Goal: Task Accomplishment & Management: Manage account settings

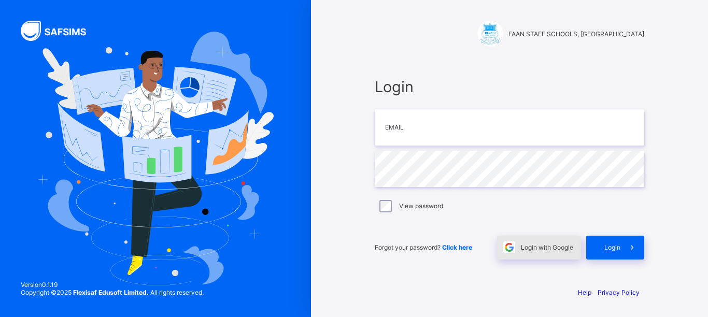
click at [542, 242] on div "Login with Google" at bounding box center [539, 248] width 84 height 24
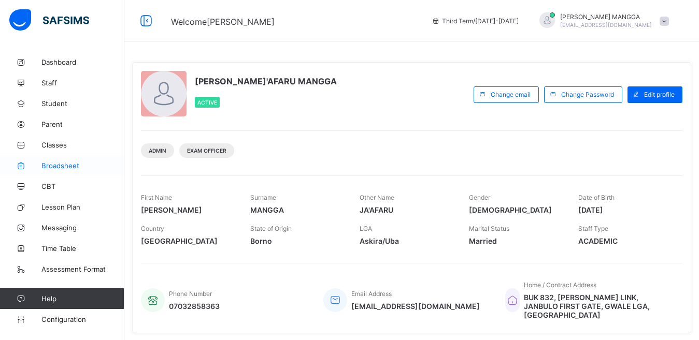
click at [62, 166] on span "Broadsheet" at bounding box center [82, 166] width 83 height 8
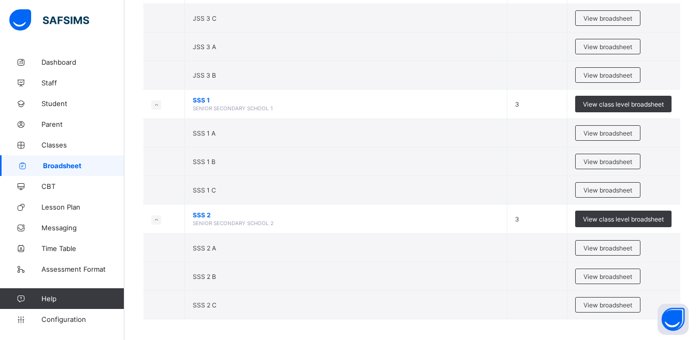
scroll to position [1218, 0]
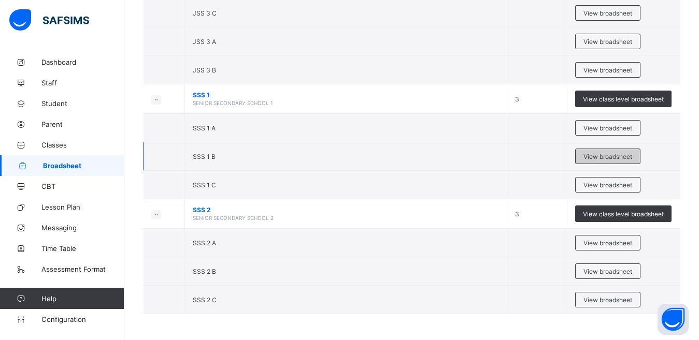
click at [612, 160] on span "View broadsheet" at bounding box center [607, 157] width 49 height 8
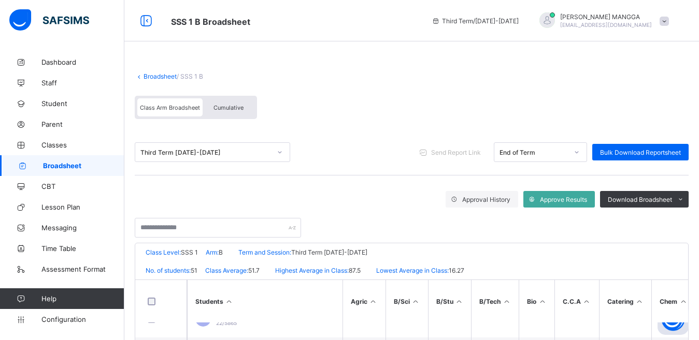
click at [159, 77] on link "Broadsheet" at bounding box center [159, 77] width 33 height 8
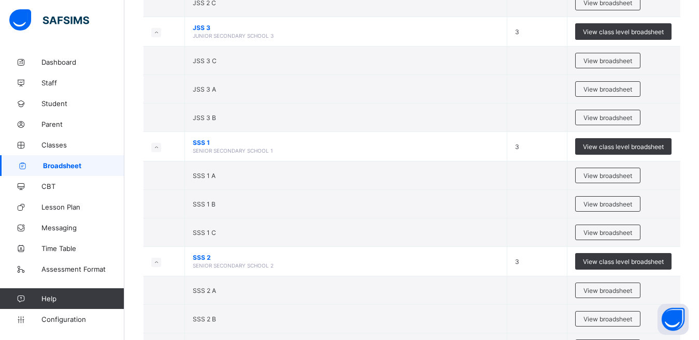
scroll to position [1218, 0]
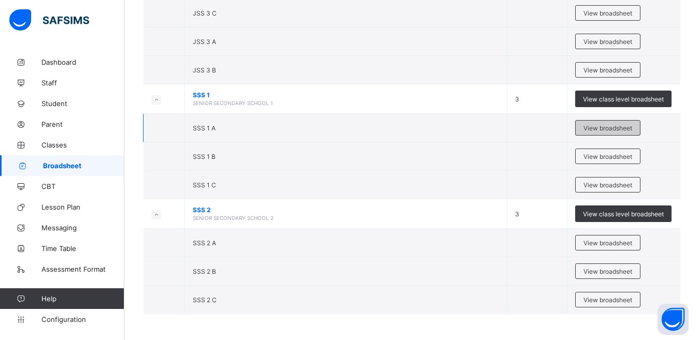
click at [607, 128] on span "View broadsheet" at bounding box center [607, 128] width 49 height 8
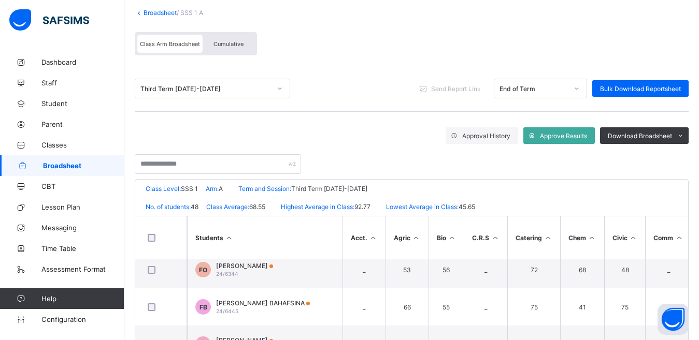
scroll to position [62, 0]
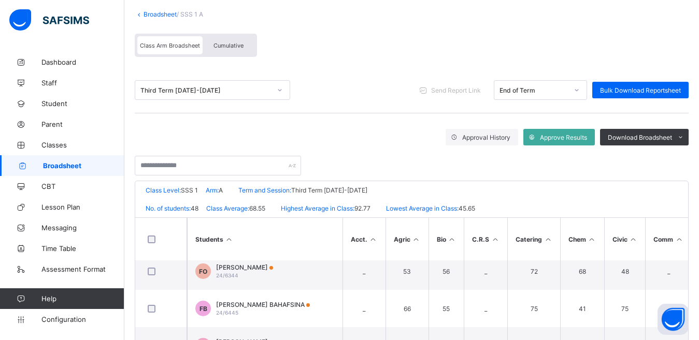
click at [152, 12] on link "Broadsheet" at bounding box center [159, 14] width 33 height 8
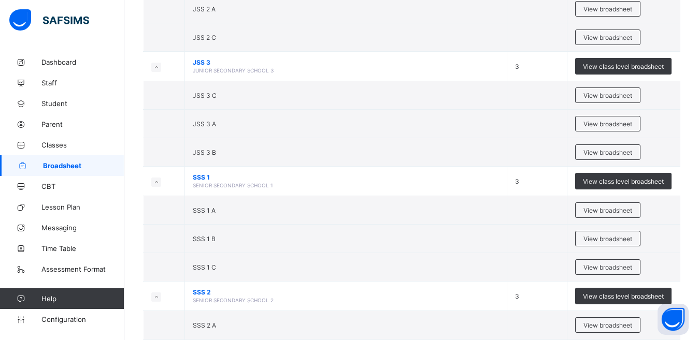
scroll to position [1140, 0]
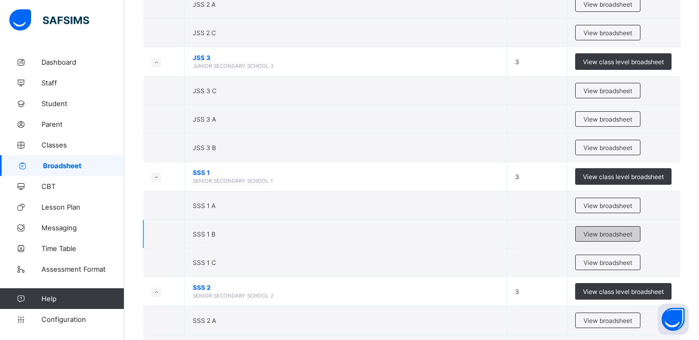
click at [606, 235] on span "View broadsheet" at bounding box center [607, 235] width 49 height 8
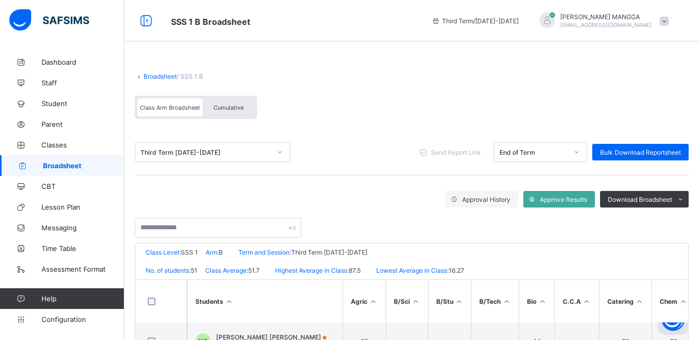
click at [229, 107] on span "Cumulative" at bounding box center [228, 107] width 30 height 7
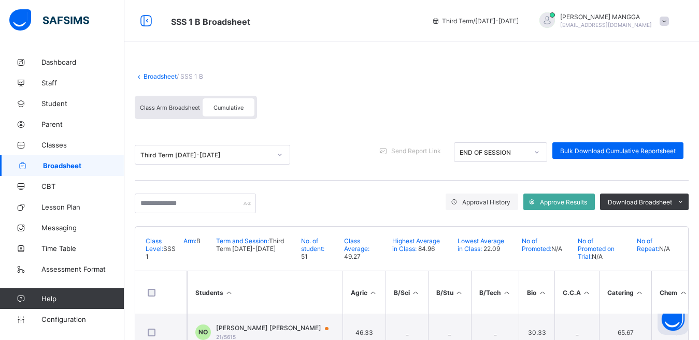
click at [149, 78] on link "Broadsheet" at bounding box center [159, 77] width 33 height 8
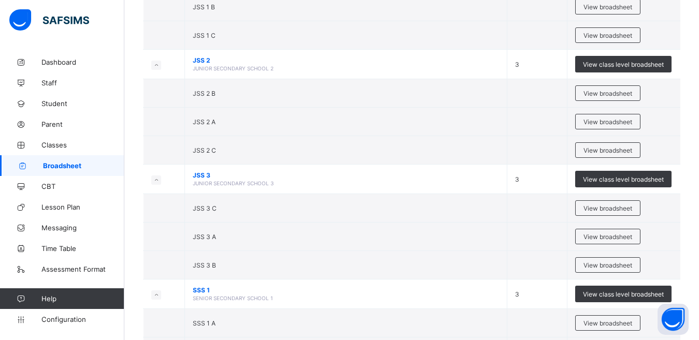
scroll to position [1218, 0]
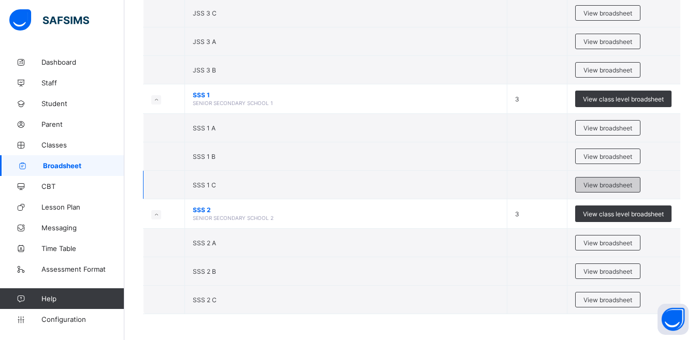
click at [608, 183] on span "View broadsheet" at bounding box center [607, 185] width 49 height 8
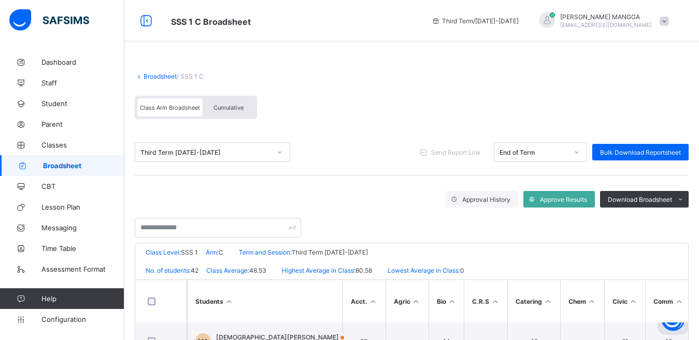
click at [228, 105] on span "Cumulative" at bounding box center [228, 107] width 30 height 7
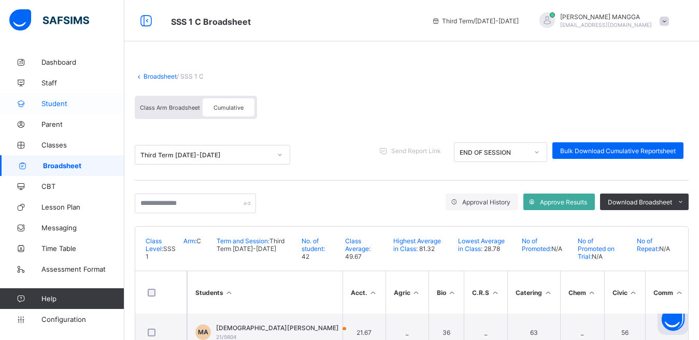
click at [52, 105] on span "Student" at bounding box center [82, 103] width 83 height 8
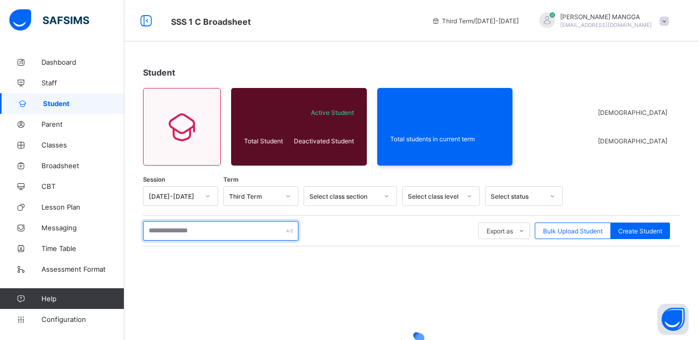
click at [253, 232] on input "text" at bounding box center [220, 231] width 155 height 20
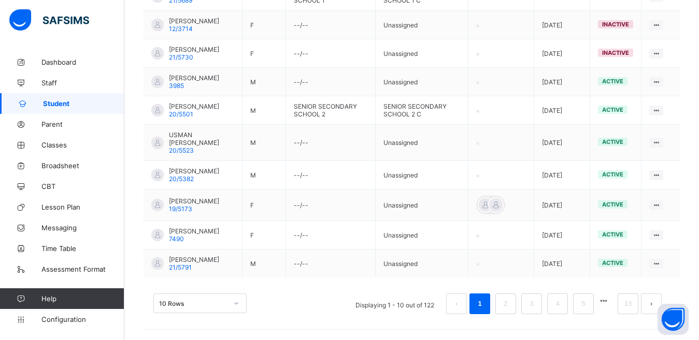
scroll to position [316, 0]
click at [510, 311] on link "2" at bounding box center [505, 303] width 10 height 13
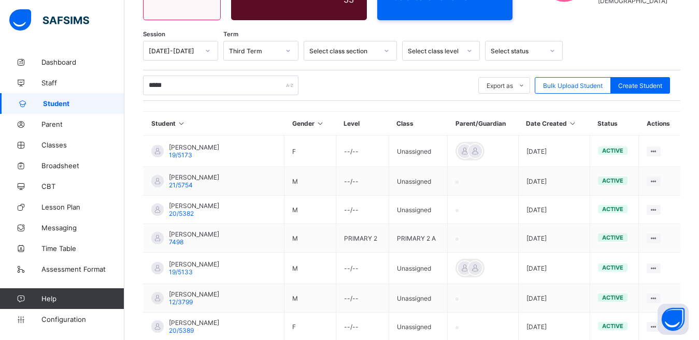
scroll to position [140, 0]
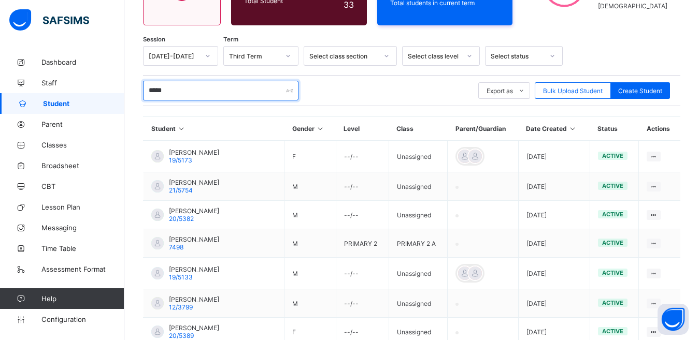
click at [231, 91] on input "*****" at bounding box center [220, 91] width 155 height 20
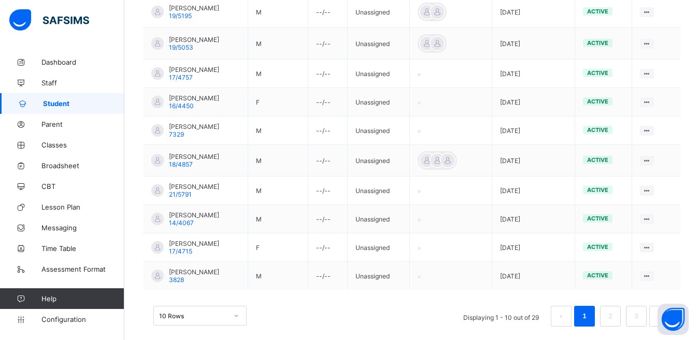
scroll to position [290, 0]
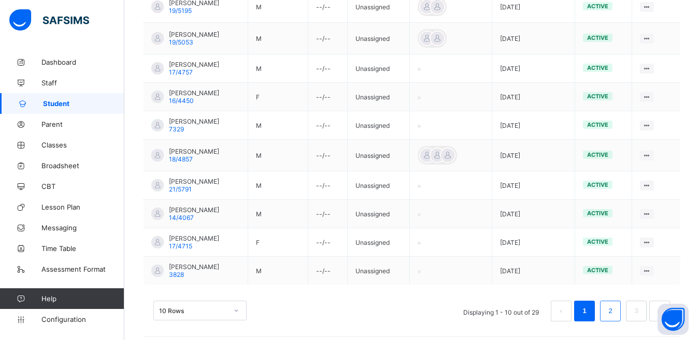
type input "**********"
click at [615, 306] on link "2" at bounding box center [610, 311] width 10 height 13
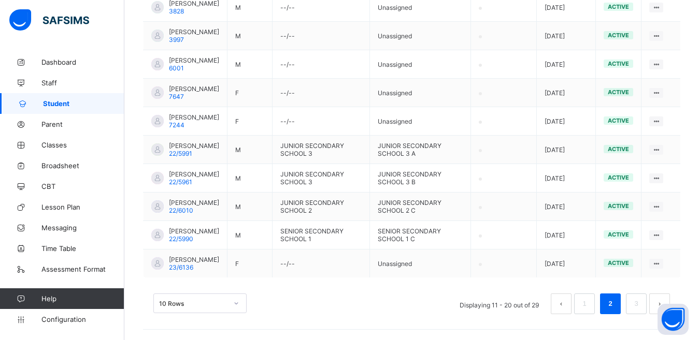
scroll to position [326, 0]
click at [640, 305] on link "3" at bounding box center [636, 303] width 10 height 13
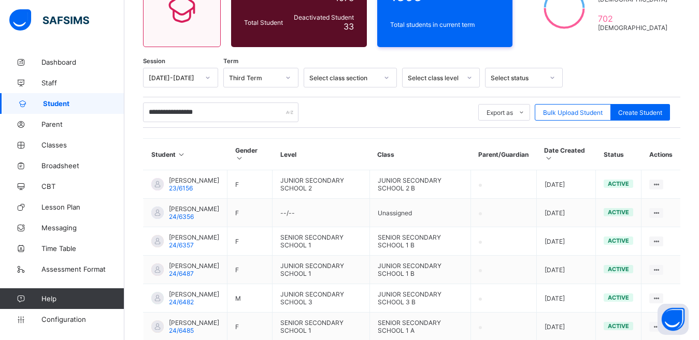
scroll to position [283, 0]
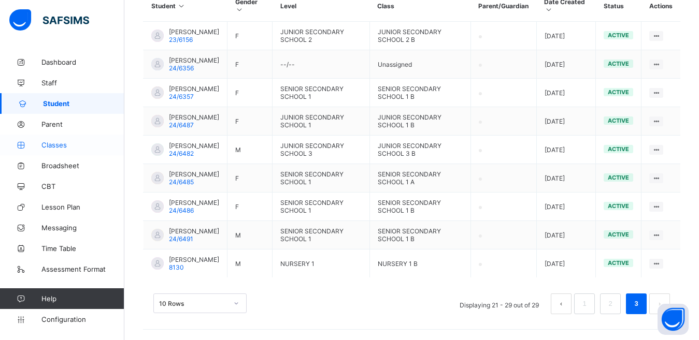
click at [54, 145] on span "Classes" at bounding box center [82, 145] width 83 height 8
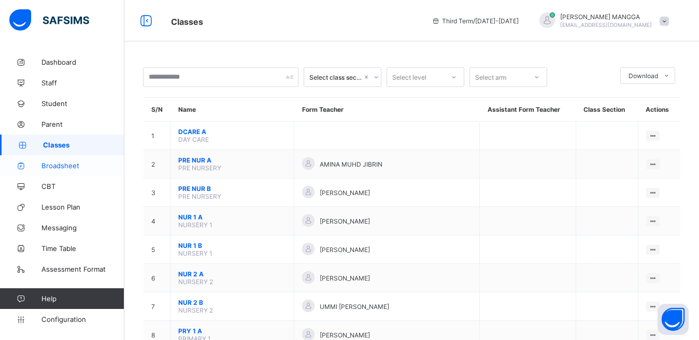
click at [61, 165] on span "Broadsheet" at bounding box center [82, 166] width 83 height 8
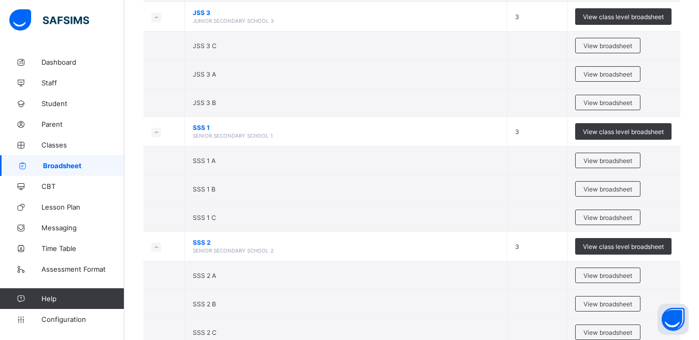
scroll to position [1218, 0]
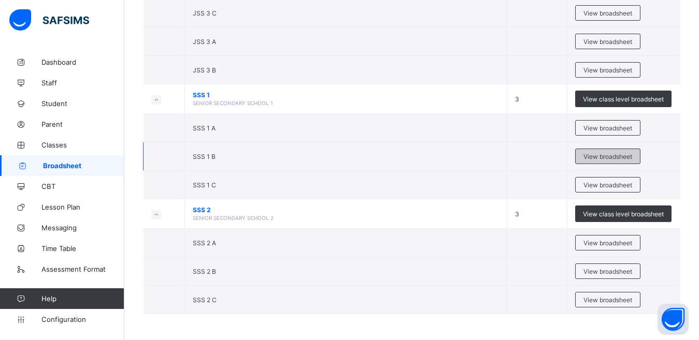
click at [618, 156] on span "View broadsheet" at bounding box center [607, 157] width 49 height 8
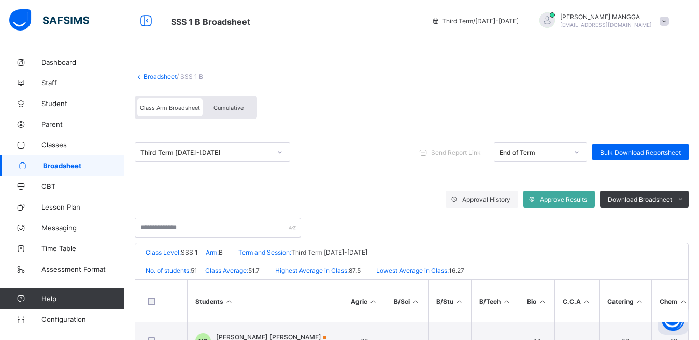
click at [230, 111] on span "Cumulative" at bounding box center [228, 107] width 30 height 7
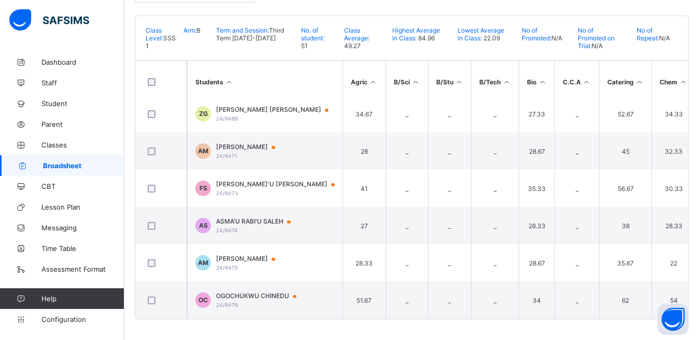
scroll to position [1690, 0]
click at [59, 145] on span "Classes" at bounding box center [82, 145] width 83 height 8
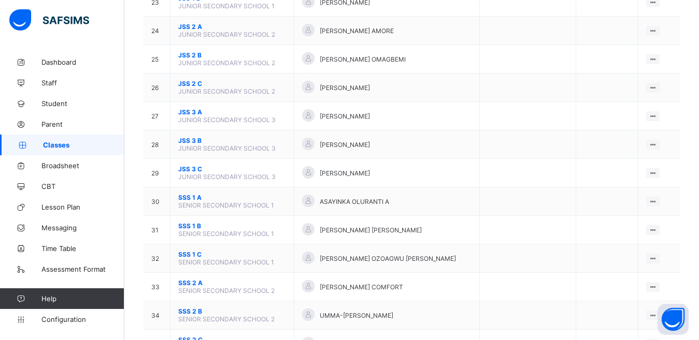
scroll to position [771, 0]
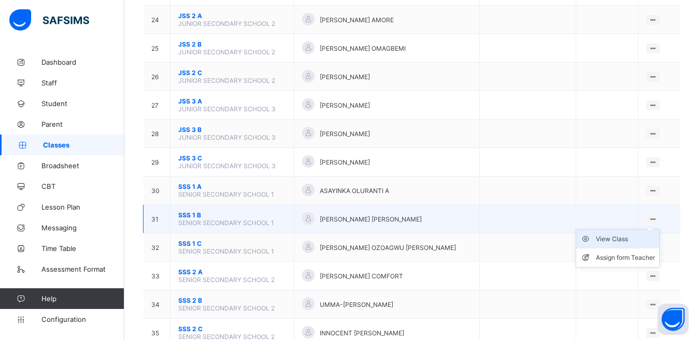
click at [621, 241] on div "View Class" at bounding box center [625, 239] width 59 height 10
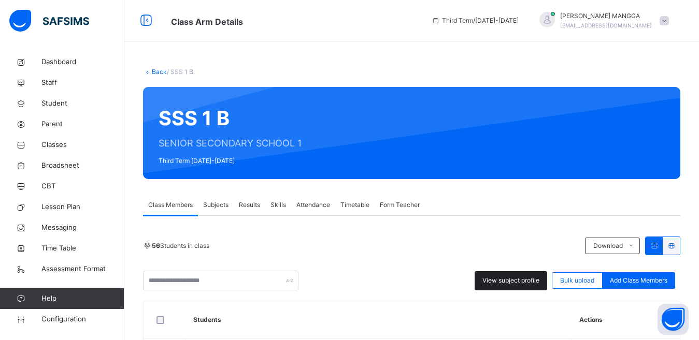
click at [525, 279] on span "View subject profile" at bounding box center [510, 280] width 57 height 9
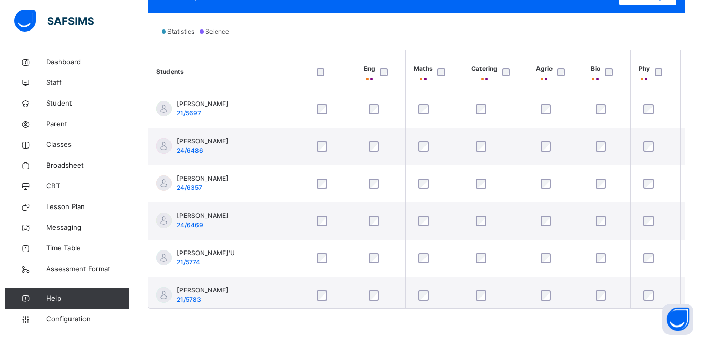
scroll to position [26, 0]
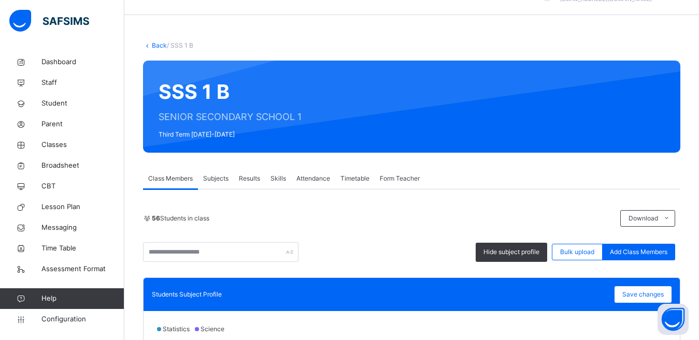
click at [215, 180] on span "Subjects" at bounding box center [215, 178] width 25 height 9
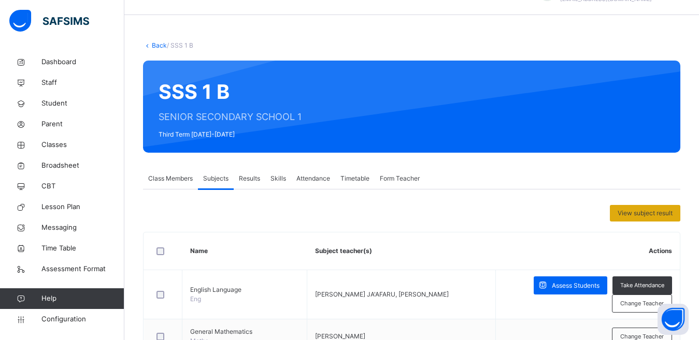
click at [666, 211] on span "View subject result" at bounding box center [644, 213] width 55 height 9
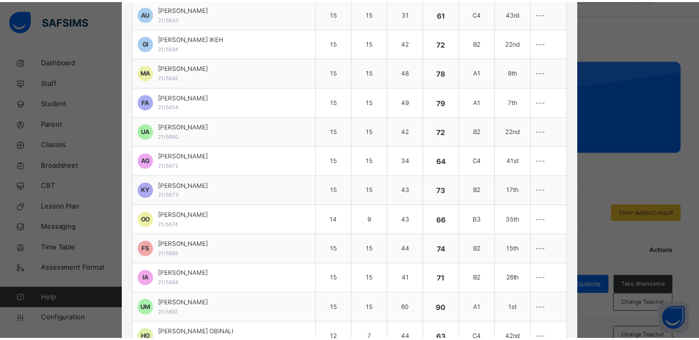
scroll to position [0, 0]
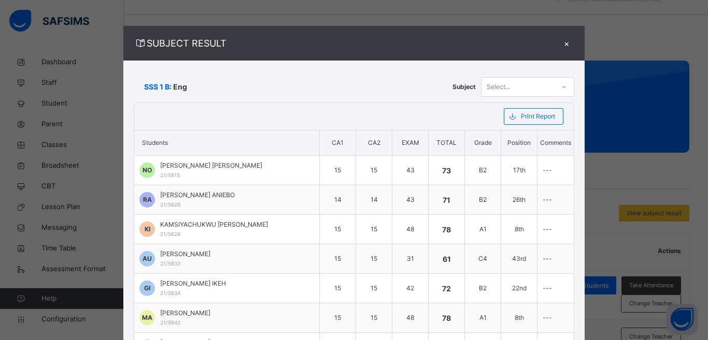
click at [558, 44] on div "×" at bounding box center [566, 43] width 16 height 14
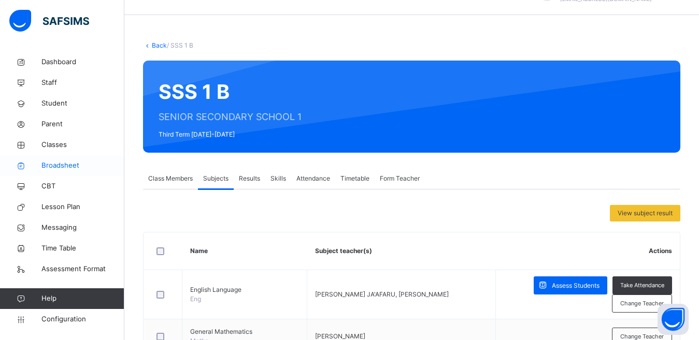
click at [66, 166] on span "Broadsheet" at bounding box center [82, 166] width 83 height 10
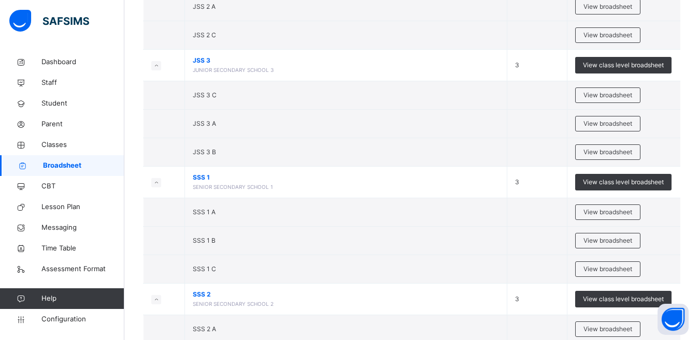
scroll to position [1167, 0]
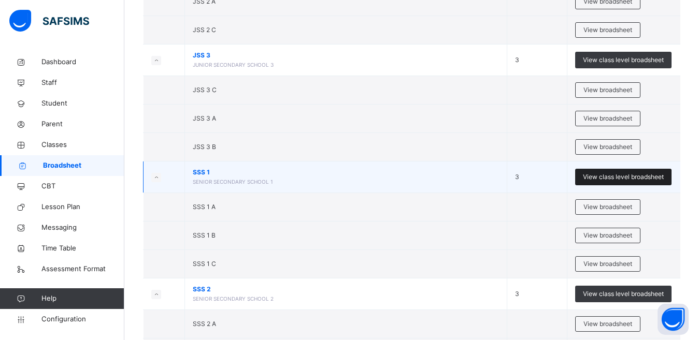
click at [621, 177] on span "View class level broadsheet" at bounding box center [623, 176] width 81 height 9
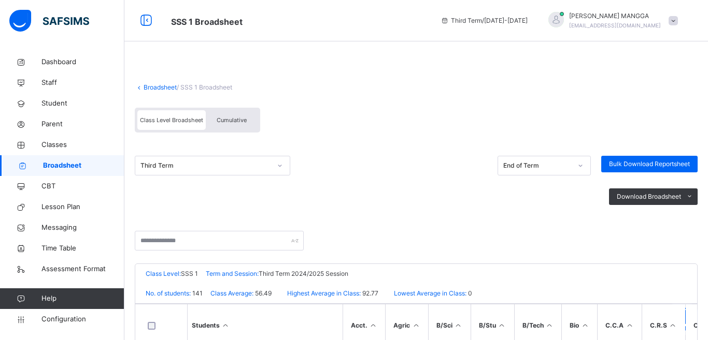
click at [231, 120] on span "Cumulative" at bounding box center [232, 120] width 30 height 7
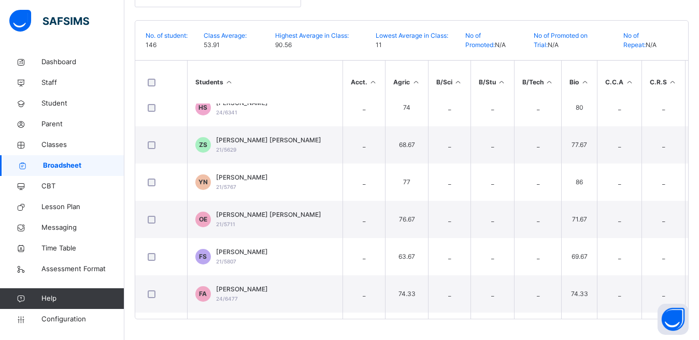
scroll to position [526, 0]
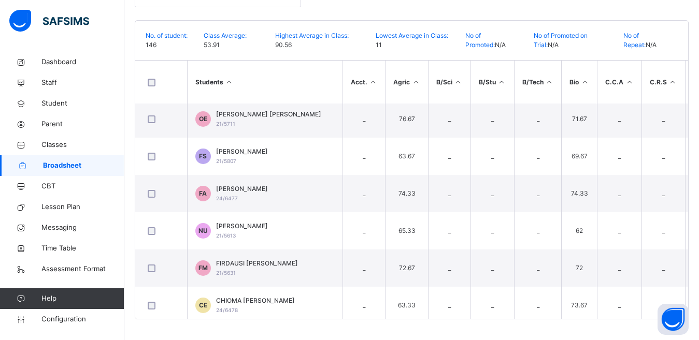
click at [692, 94] on th "Catering" at bounding box center [711, 82] width 53 height 43
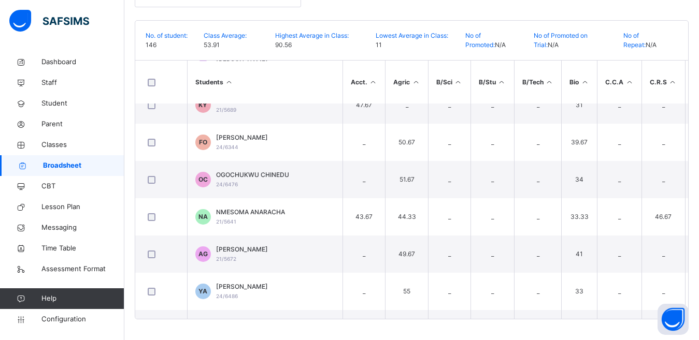
scroll to position [3322, 0]
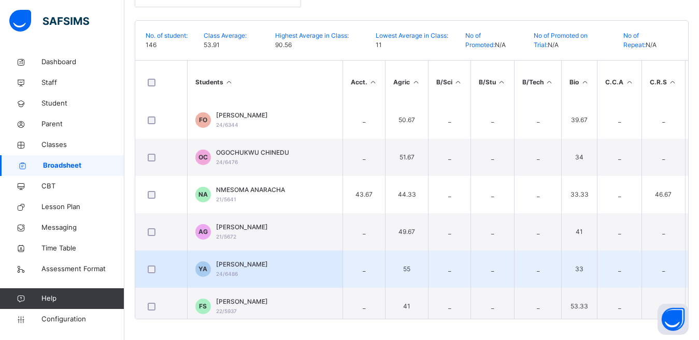
click at [263, 270] on div "[PERSON_NAME] 24/6486" at bounding box center [242, 269] width 52 height 19
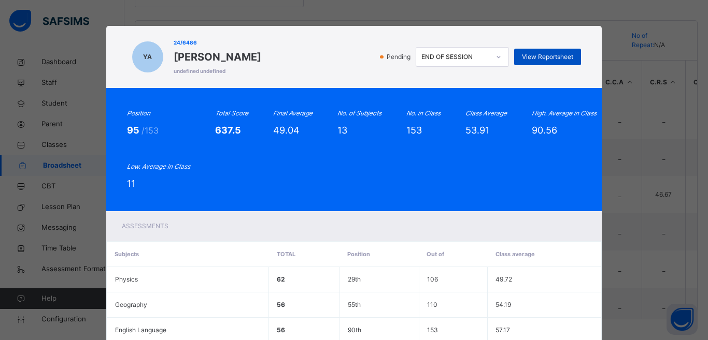
click at [532, 54] on span "View Reportsheet" at bounding box center [547, 56] width 51 height 9
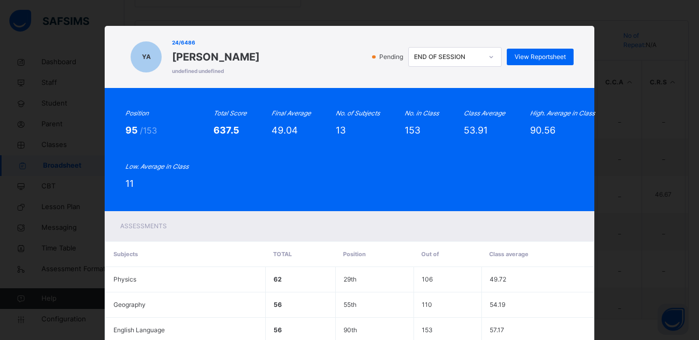
scroll to position [353, 0]
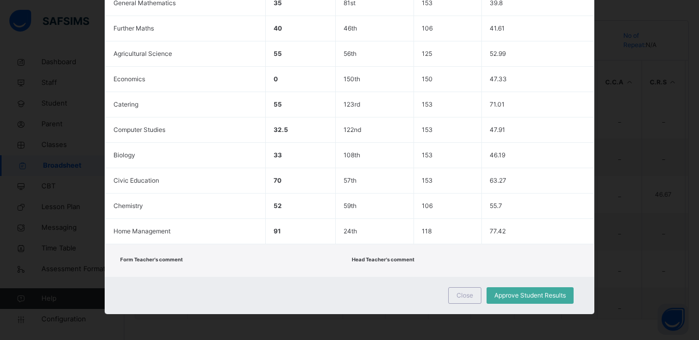
click at [462, 294] on span "Close" at bounding box center [464, 295] width 17 height 9
click at [462, 294] on div "× Idle Mode Due to inactivity you would be logged out to the system in the next…" at bounding box center [349, 170] width 699 height 340
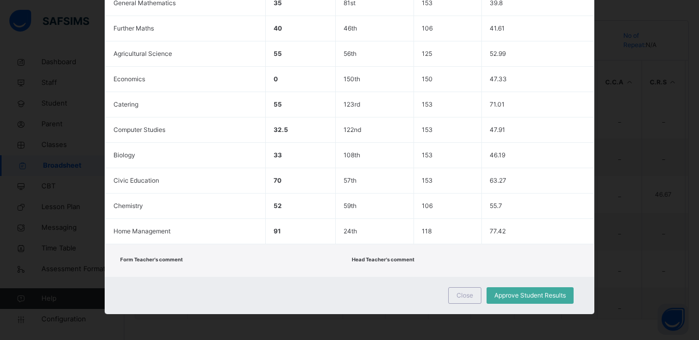
click at [462, 294] on div "× Idle Mode Due to inactivity you would be logged out to the system in the next…" at bounding box center [349, 170] width 699 height 340
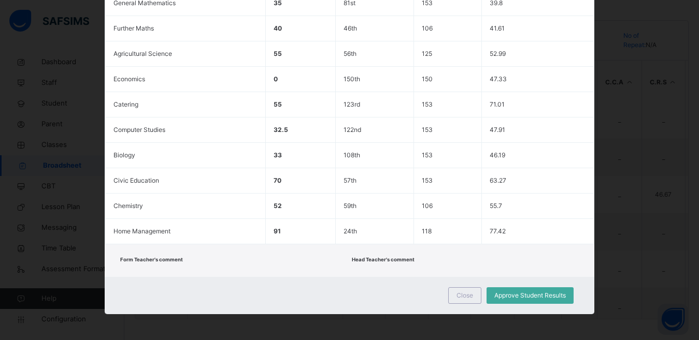
click at [462, 294] on div "× Idle Mode Due to inactivity you would be logged out to the system in the next…" at bounding box center [349, 170] width 699 height 340
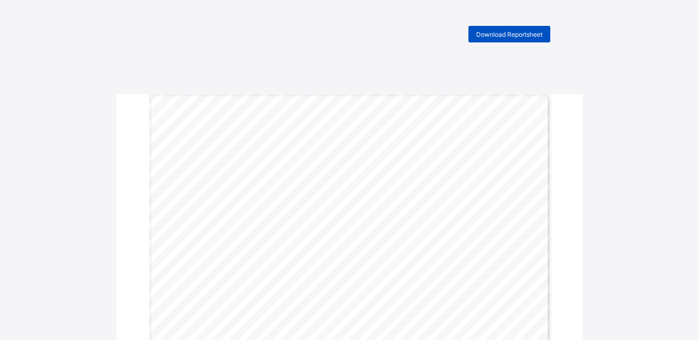
click at [510, 36] on span "Download Reportsheet" at bounding box center [509, 35] width 66 height 8
